Goal: Check status

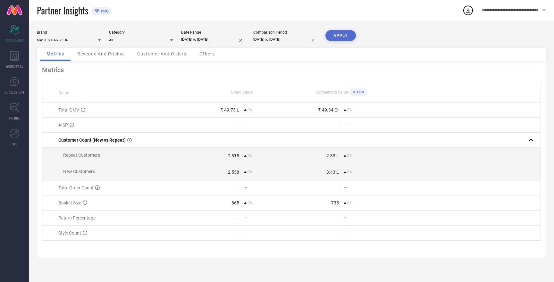
click at [340, 32] on button "APPLY" at bounding box center [341, 35] width 30 height 11
click at [210, 39] on input "[DATE] to [DATE]" at bounding box center [213, 39] width 64 height 7
select select "8"
select select "2025"
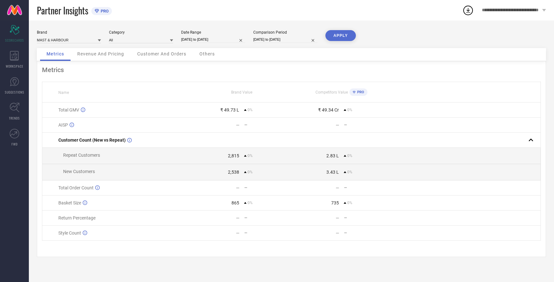
select select "9"
select select "2025"
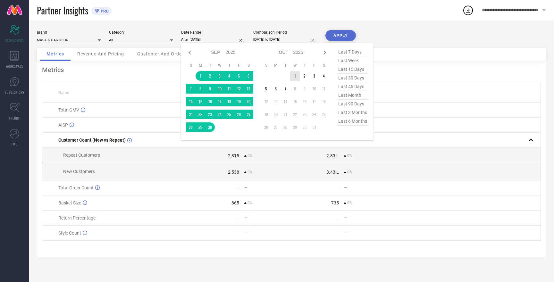
click at [296, 77] on td "1" at bounding box center [295, 76] width 10 height 10
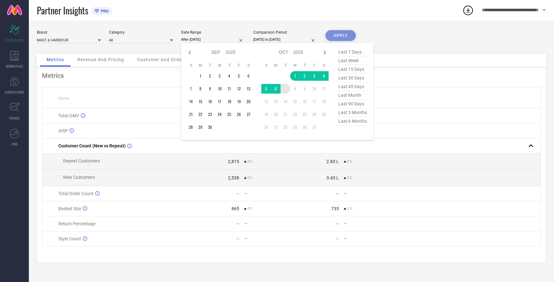
type input "[DATE] to [DATE]"
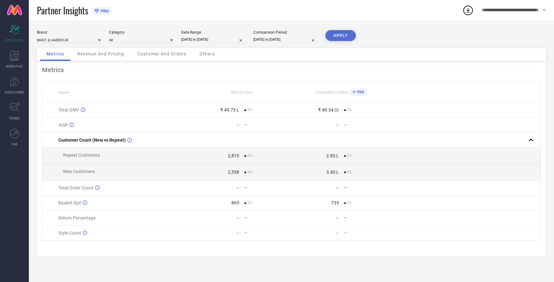
click at [285, 41] on input "[DATE] to [DATE]" at bounding box center [285, 39] width 64 height 7
select select "8"
select select "2025"
select select "9"
select select "2025"
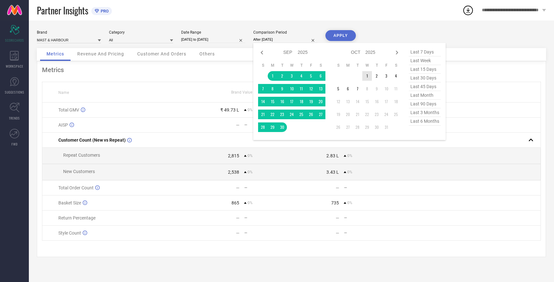
click at [368, 75] on td "1" at bounding box center [368, 76] width 10 height 10
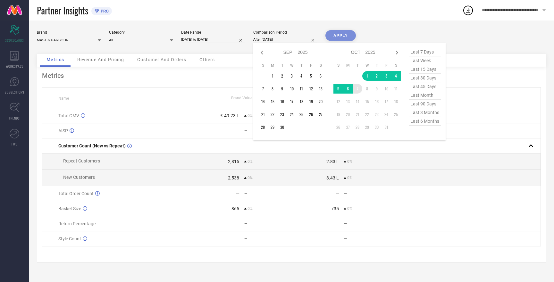
type input "[DATE] to [DATE]"
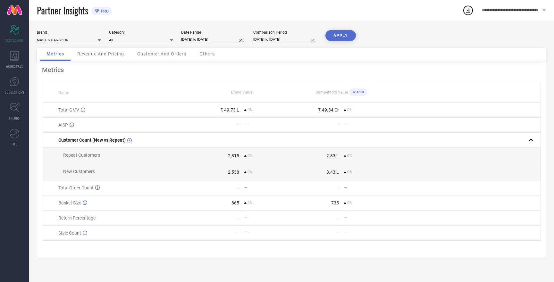
click at [350, 34] on button "APPLY" at bounding box center [341, 35] width 30 height 11
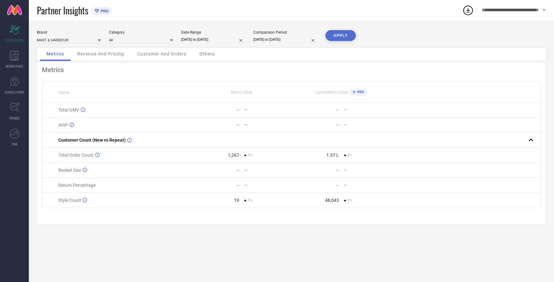
click at [350, 34] on button "APPLY" at bounding box center [341, 35] width 30 height 11
